Goal: Information Seeking & Learning: Learn about a topic

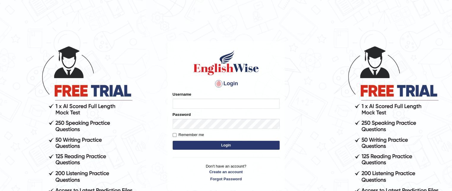
type input "grishmi_parramatta"
click at [189, 145] on button "Login" at bounding box center [226, 145] width 107 height 9
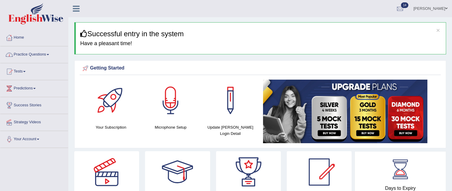
click at [30, 53] on link "Practice Questions" at bounding box center [34, 53] width 68 height 15
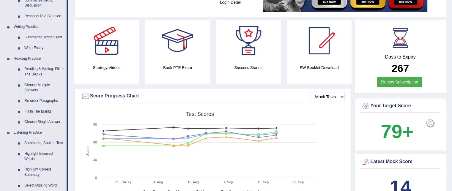
scroll to position [131, 0]
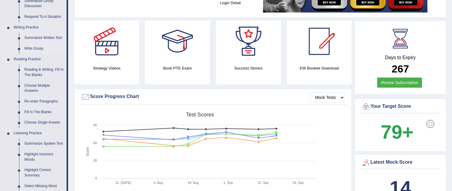
click at [40, 46] on link "Write Essay" at bounding box center [44, 48] width 45 height 11
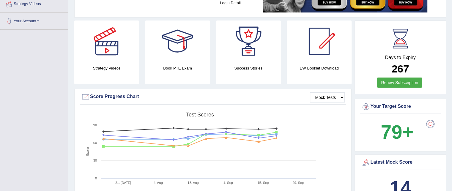
scroll to position [175, 0]
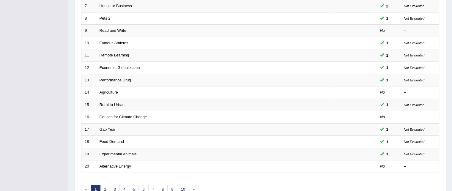
scroll to position [201, 0]
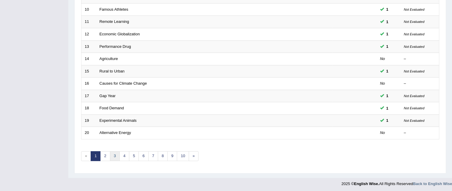
click at [114, 155] on link "3" at bounding box center [115, 156] width 10 height 10
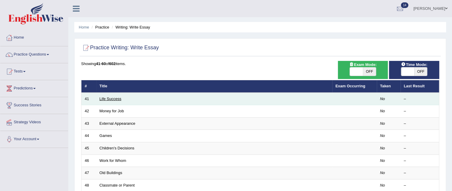
click at [119, 98] on link "Life Success" at bounding box center [111, 99] width 22 height 4
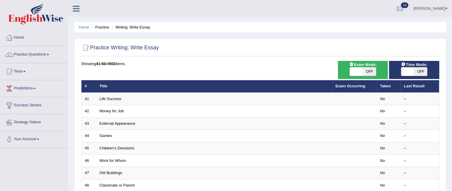
click at [365, 75] on span "OFF" at bounding box center [369, 71] width 13 height 8
checkbox input "true"
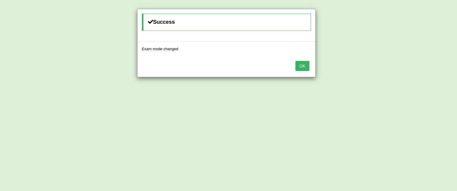
click at [300, 65] on button "OK" at bounding box center [302, 66] width 14 height 10
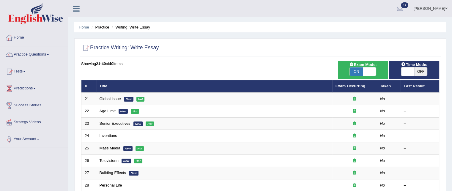
click at [417, 73] on span "OFF" at bounding box center [420, 71] width 13 height 8
checkbox input "true"
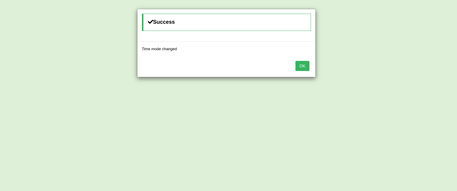
click at [303, 63] on button "OK" at bounding box center [302, 66] width 14 height 10
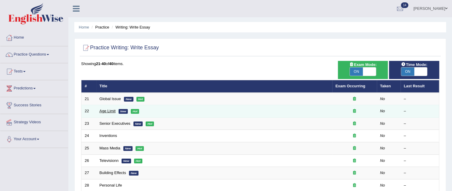
click at [105, 111] on link "Age Limit" at bounding box center [108, 111] width 16 height 4
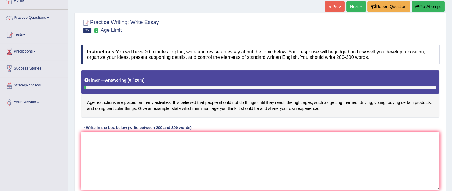
scroll to position [39, 0]
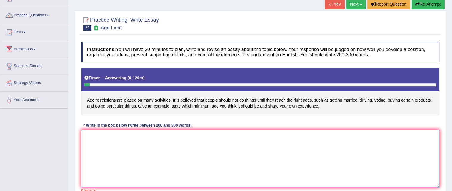
click at [127, 136] on textarea at bounding box center [260, 159] width 358 height 58
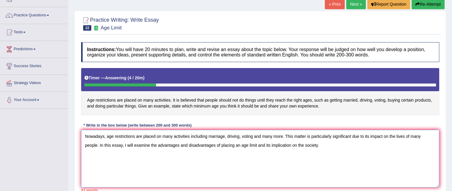
type textarea "Nowadays, age restrictions are placed on many activities including marriage, dr…"
